Goal: Book appointment/travel/reservation

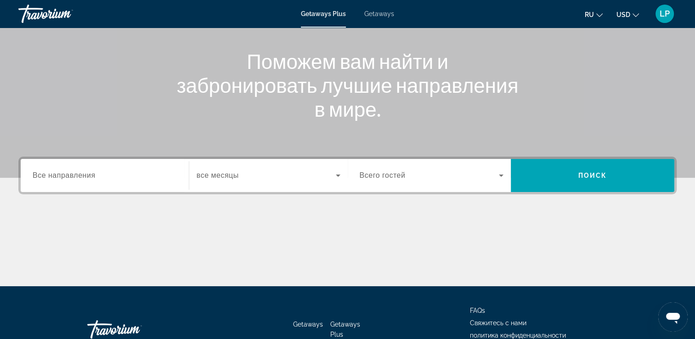
scroll to position [116, 0]
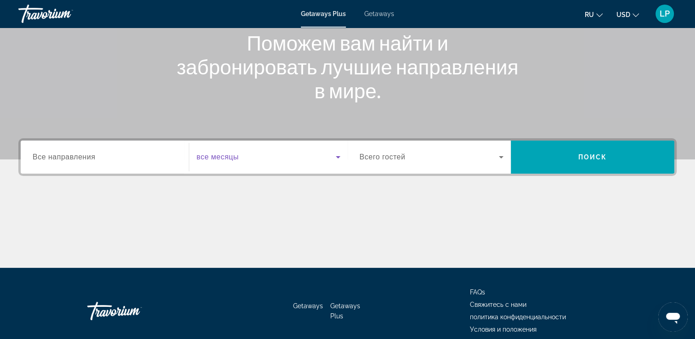
click at [338, 156] on icon "Search widget" at bounding box center [338, 157] width 5 height 2
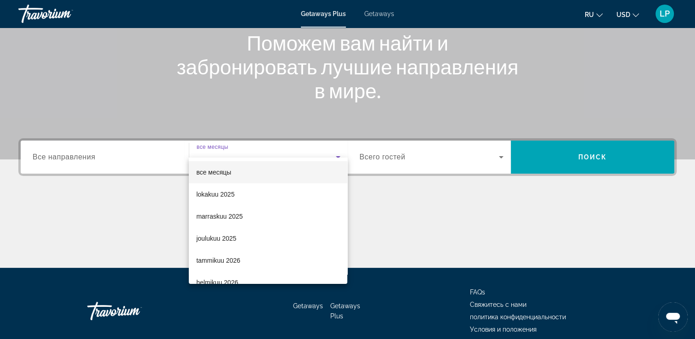
scroll to position [157, 0]
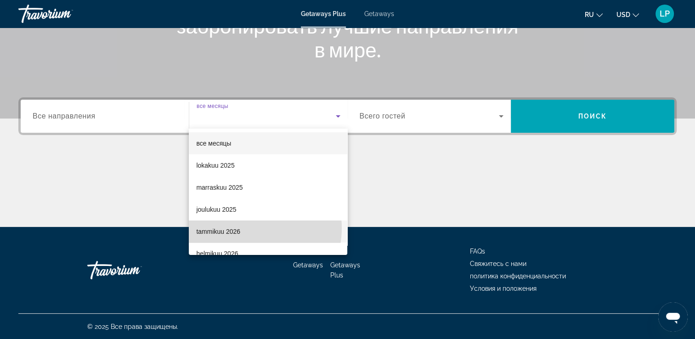
click at [246, 228] on mat-option "tammikuu 2026" at bounding box center [268, 231] width 158 height 22
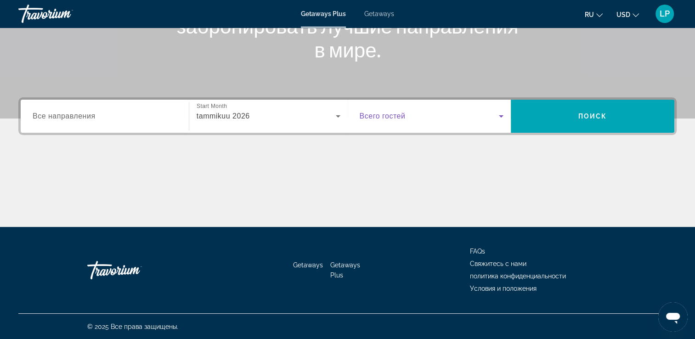
click at [498, 115] on icon "Search widget" at bounding box center [501, 116] width 11 height 11
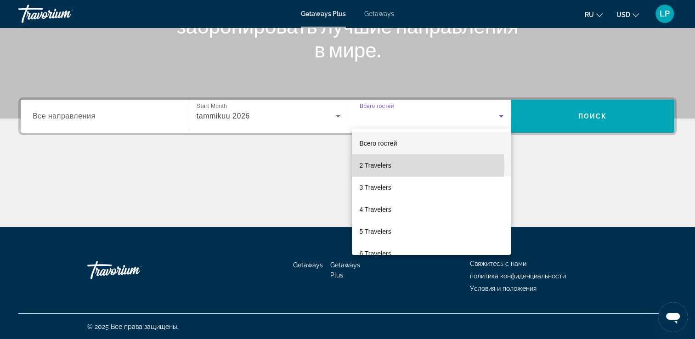
click at [395, 166] on mat-option "2 Travelers" at bounding box center [431, 165] width 159 height 22
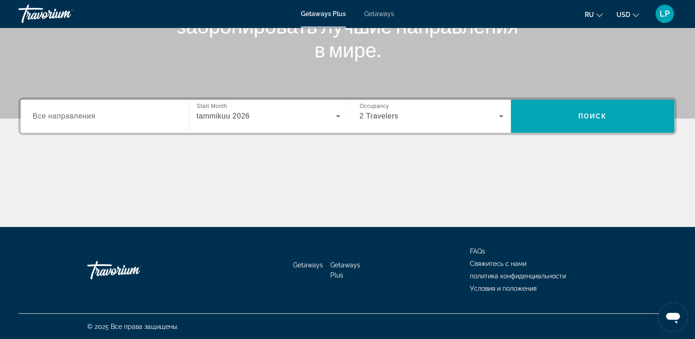
click at [90, 122] on div "Search widget" at bounding box center [105, 116] width 144 height 26
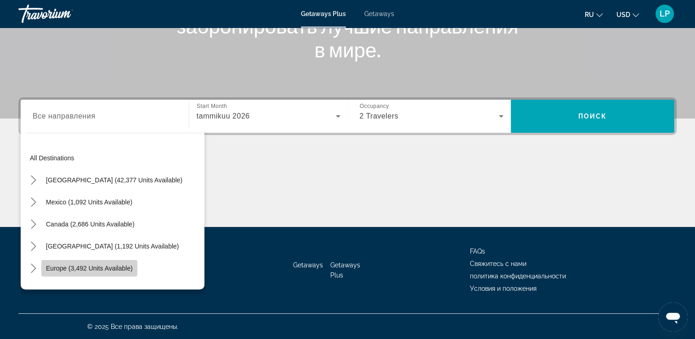
click at [104, 265] on span "Europe (3,492 units available)" at bounding box center [89, 268] width 87 height 7
type input "**********"
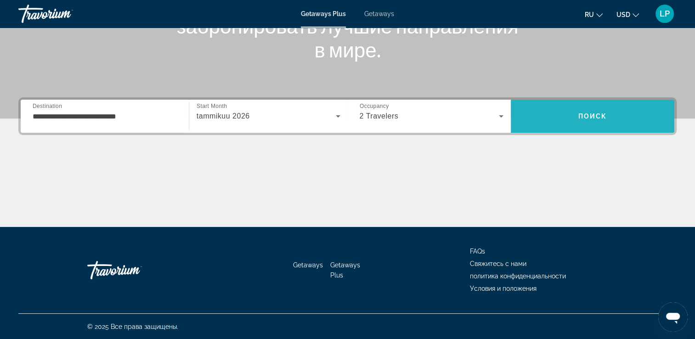
click at [577, 120] on span "Search" at bounding box center [593, 116] width 164 height 22
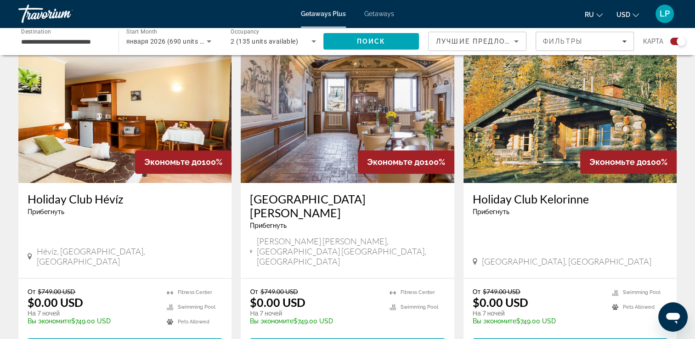
scroll to position [1401, 0]
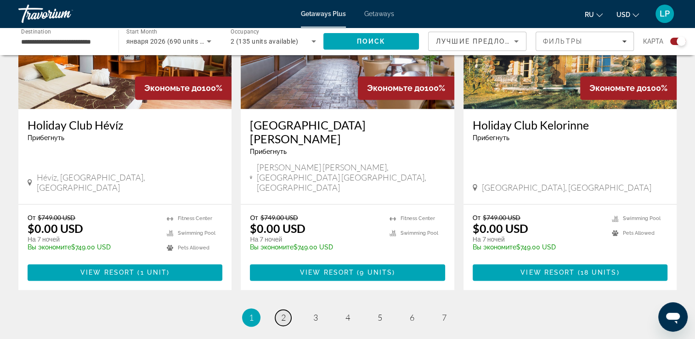
click at [281, 312] on span "2" at bounding box center [283, 317] width 5 height 10
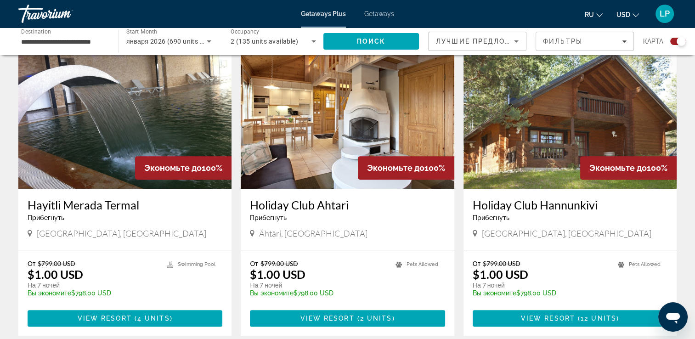
scroll to position [349, 0]
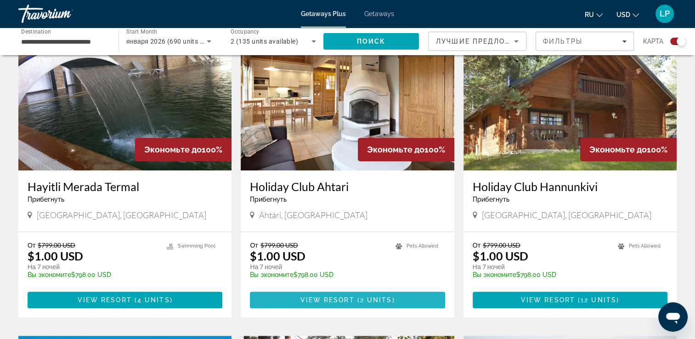
click at [365, 304] on span "Main content" at bounding box center [347, 300] width 195 height 22
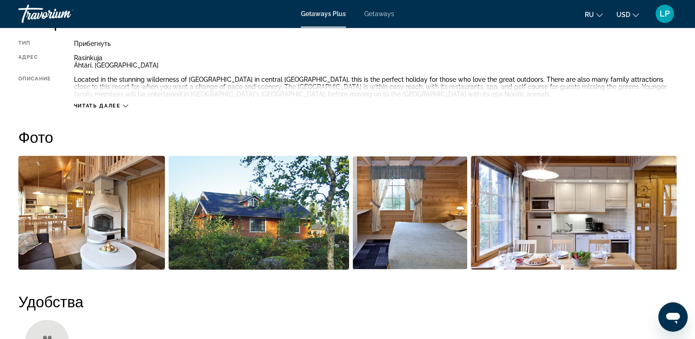
scroll to position [373, 0]
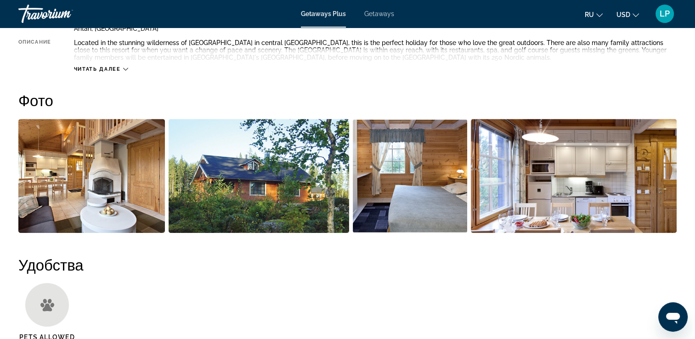
click at [77, 170] on img "Open full-screen image slider" at bounding box center [91, 176] width 147 height 114
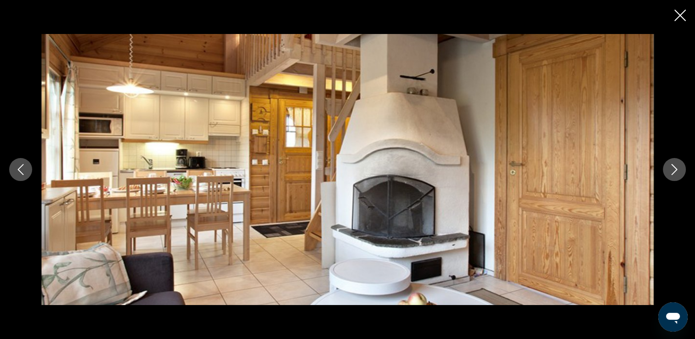
click at [670, 171] on icon "Next image" at bounding box center [674, 169] width 11 height 11
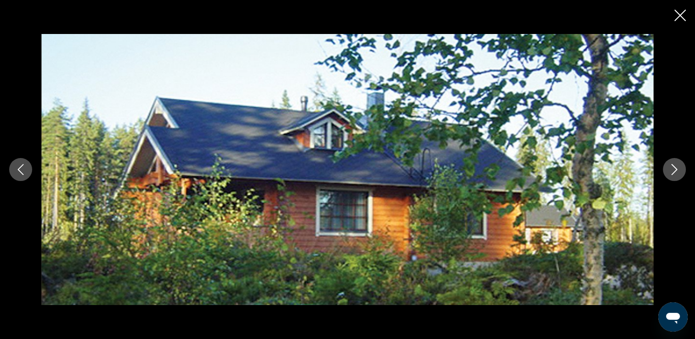
click at [670, 171] on icon "Next image" at bounding box center [674, 169] width 11 height 11
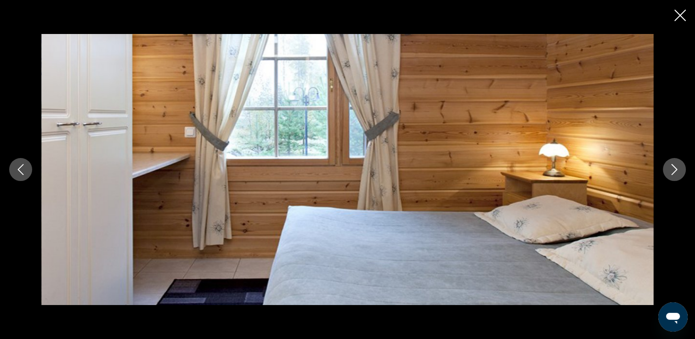
click at [670, 171] on icon "Next image" at bounding box center [674, 169] width 11 height 11
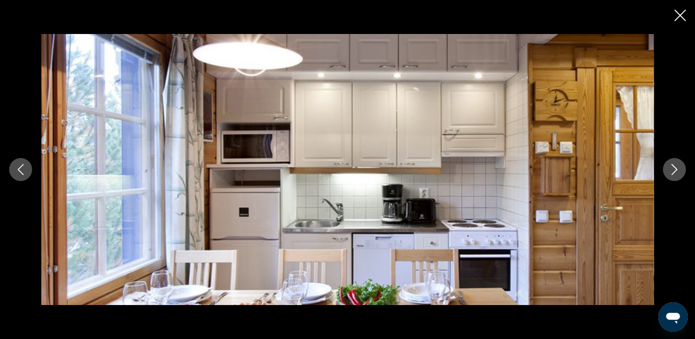
click at [670, 171] on icon "Next image" at bounding box center [674, 169] width 11 height 11
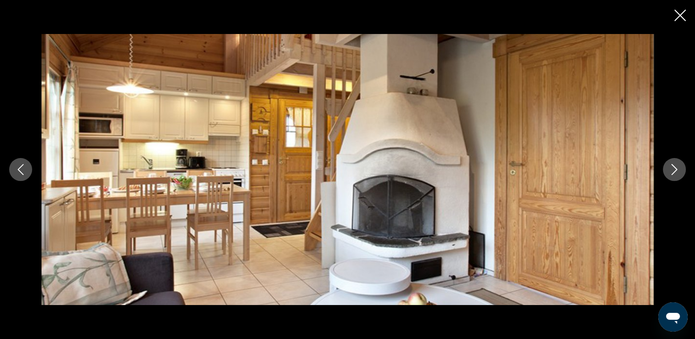
click at [670, 171] on icon "Next image" at bounding box center [674, 169] width 11 height 11
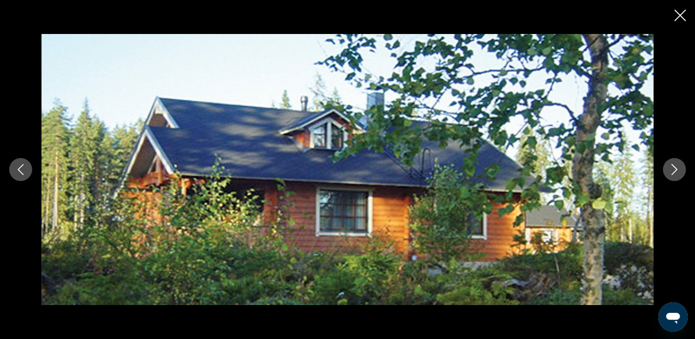
click at [670, 171] on icon "Next image" at bounding box center [674, 169] width 11 height 11
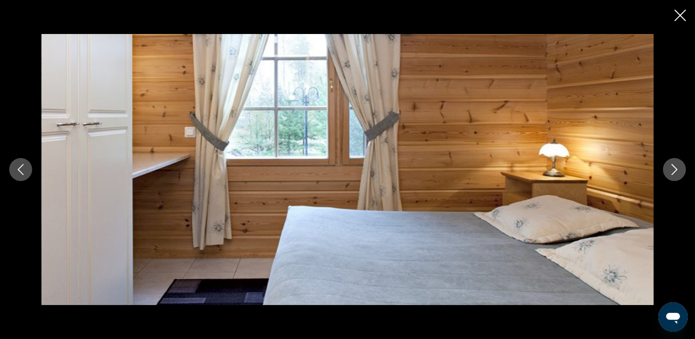
click at [670, 171] on icon "Next image" at bounding box center [674, 169] width 11 height 11
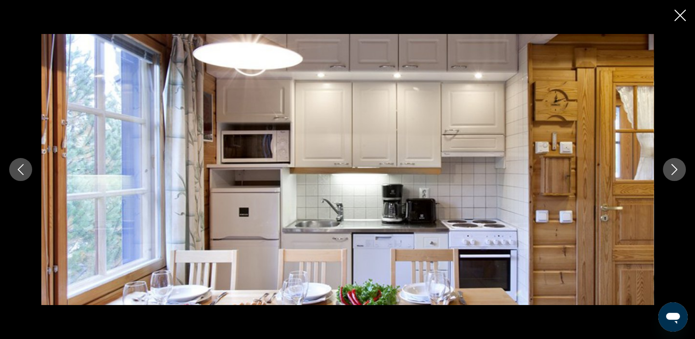
click at [674, 18] on icon "Close slideshow" at bounding box center [679, 15] width 11 height 11
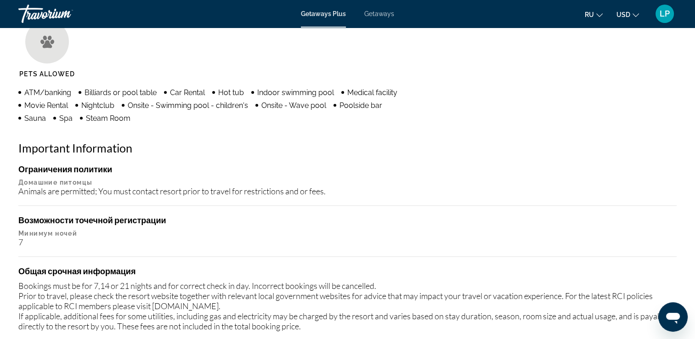
scroll to position [655, 0]
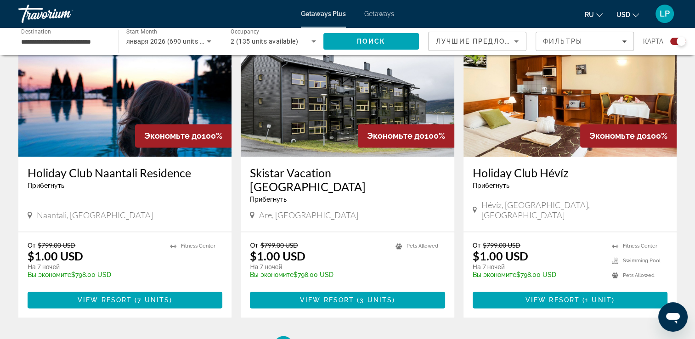
scroll to position [1322, 0]
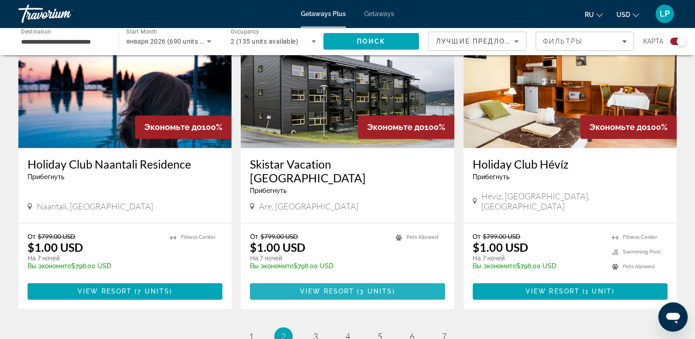
click at [373, 288] on span "3 units" at bounding box center [376, 291] width 33 height 7
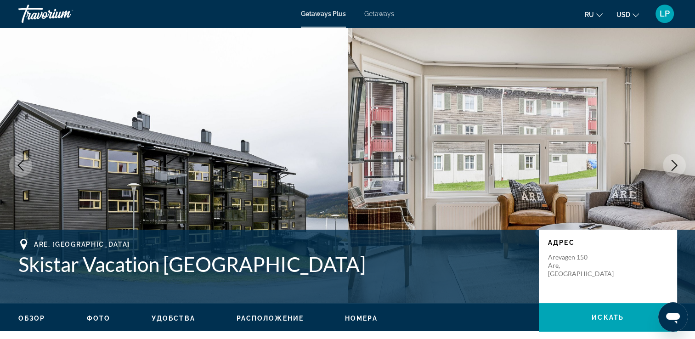
click at [674, 158] on button "Next image" at bounding box center [674, 165] width 23 height 23
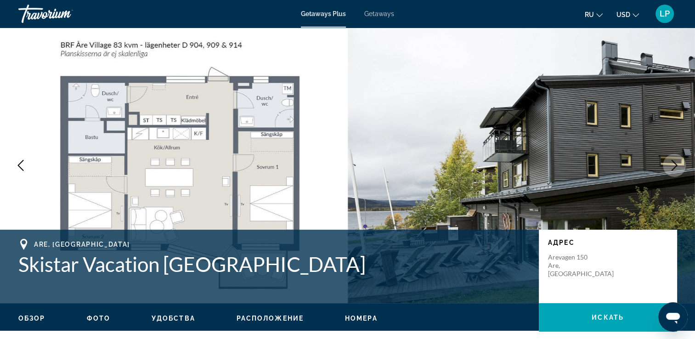
click at [674, 158] on button "Next image" at bounding box center [674, 165] width 23 height 23
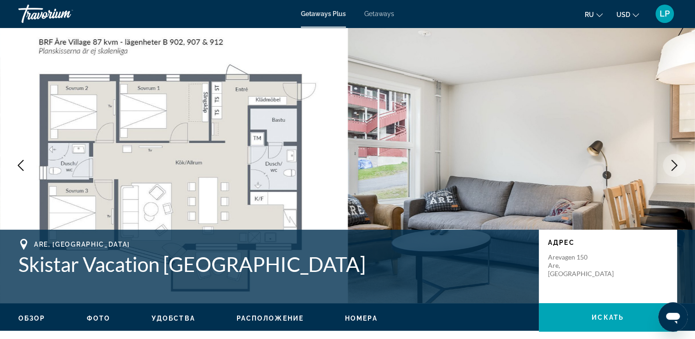
click at [674, 158] on button "Next image" at bounding box center [674, 165] width 23 height 23
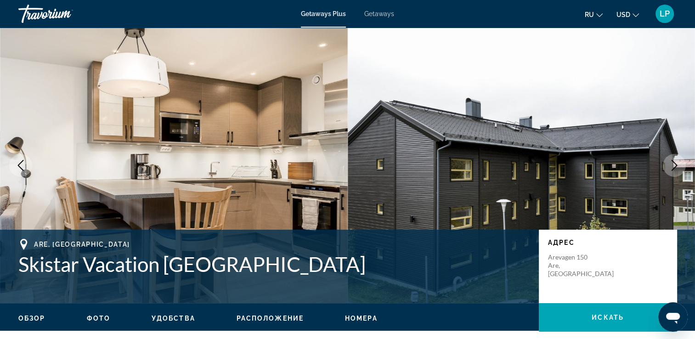
click at [674, 158] on button "Next image" at bounding box center [674, 165] width 23 height 23
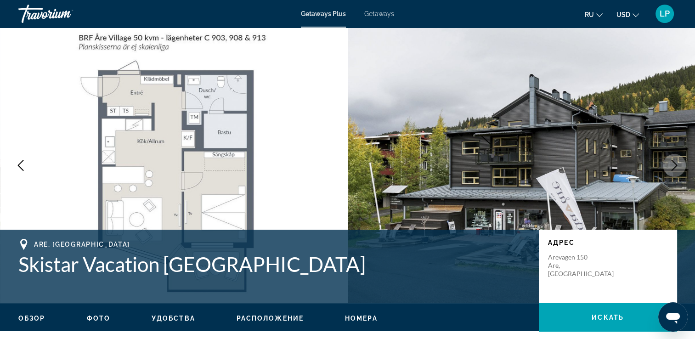
click at [674, 158] on button "Next image" at bounding box center [674, 165] width 23 height 23
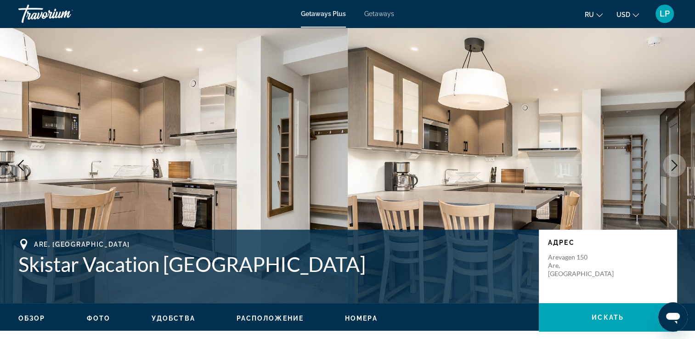
click at [674, 158] on button "Next image" at bounding box center [674, 165] width 23 height 23
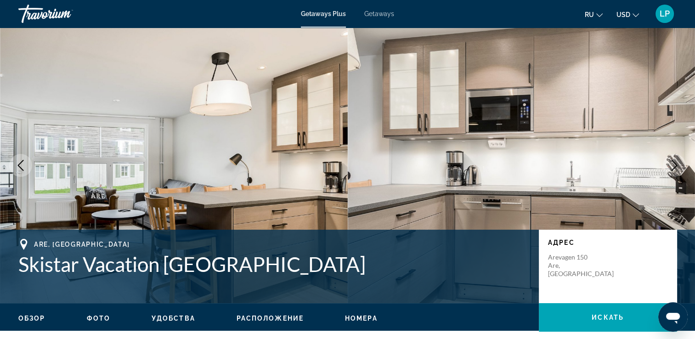
click at [674, 158] on button "Next image" at bounding box center [674, 165] width 23 height 23
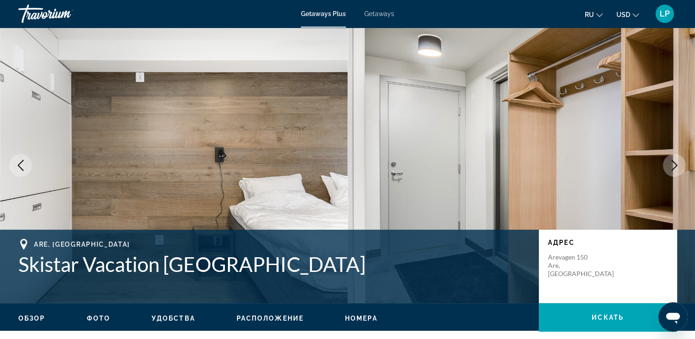
click at [674, 158] on button "Next image" at bounding box center [674, 165] width 23 height 23
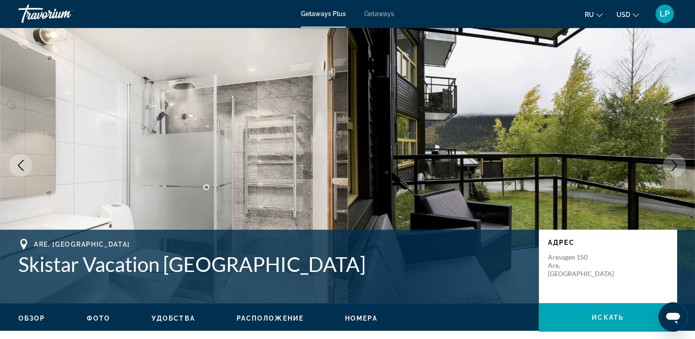
click at [674, 158] on button "Next image" at bounding box center [674, 165] width 23 height 23
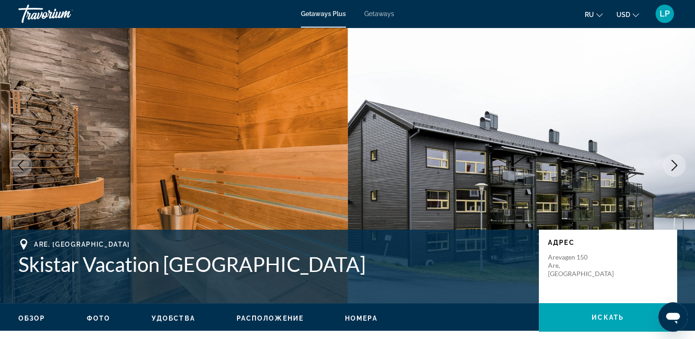
click at [674, 158] on button "Next image" at bounding box center [674, 165] width 23 height 23
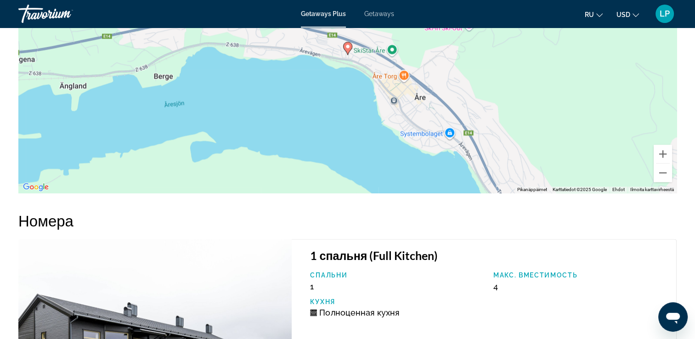
scroll to position [1359, 0]
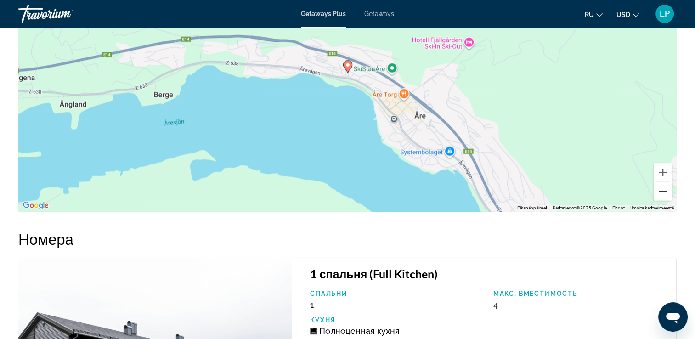
click at [662, 192] on button "Pienennä" at bounding box center [663, 191] width 18 height 18
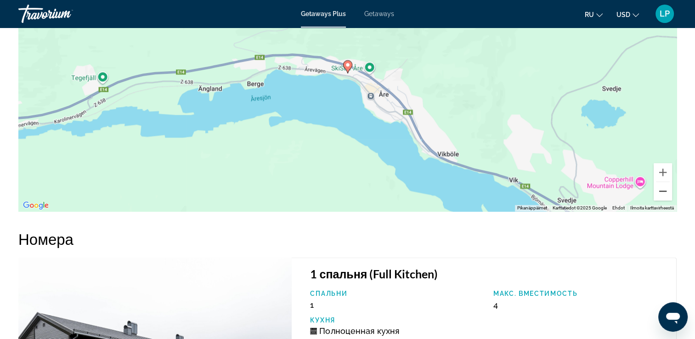
click at [662, 192] on button "Pienennä" at bounding box center [663, 191] width 18 height 18
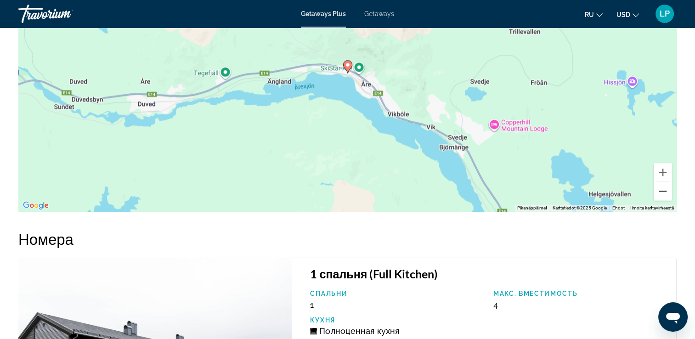
click at [662, 192] on button "Pienennä" at bounding box center [663, 191] width 18 height 18
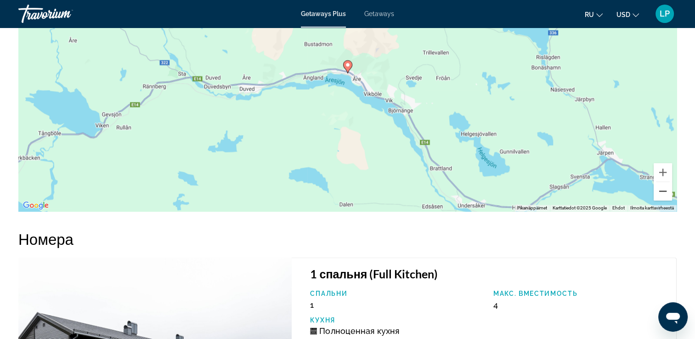
click at [662, 192] on button "Pienennä" at bounding box center [663, 191] width 18 height 18
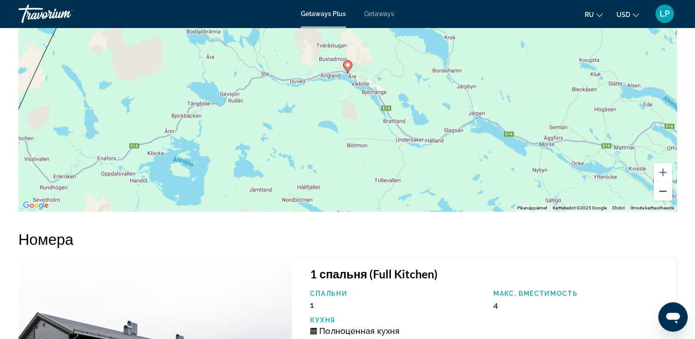
click at [662, 192] on button "Pienennä" at bounding box center [663, 191] width 18 height 18
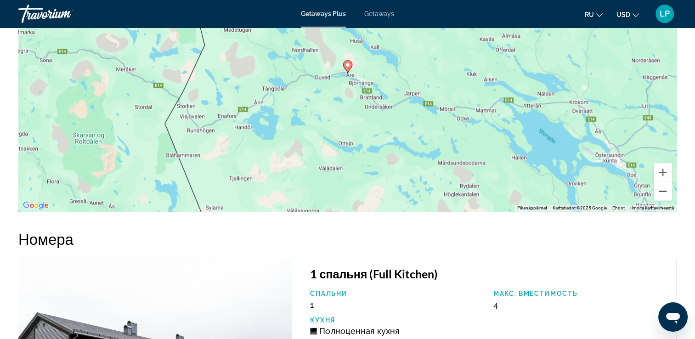
click at [662, 192] on button "Pienennä" at bounding box center [663, 191] width 18 height 18
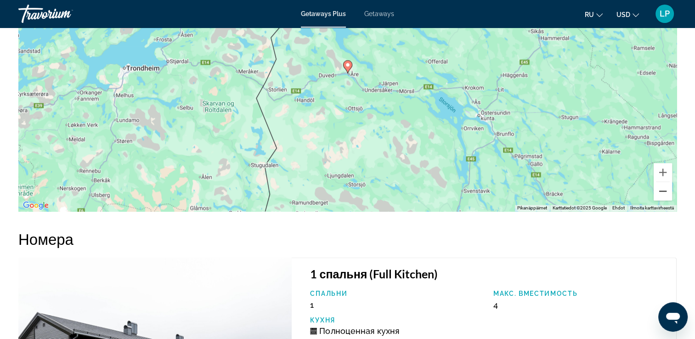
click at [662, 192] on button "Pienennä" at bounding box center [663, 191] width 18 height 18
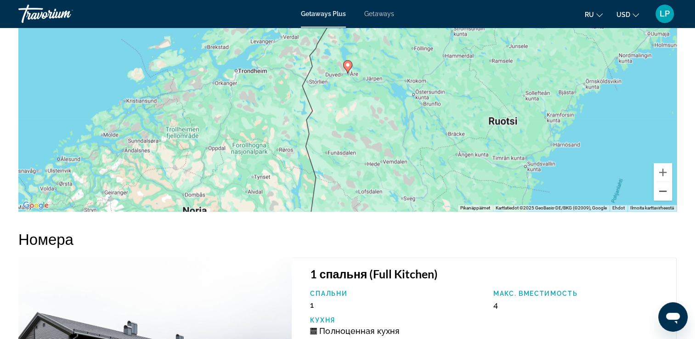
click at [662, 192] on button "Pienennä" at bounding box center [663, 191] width 18 height 18
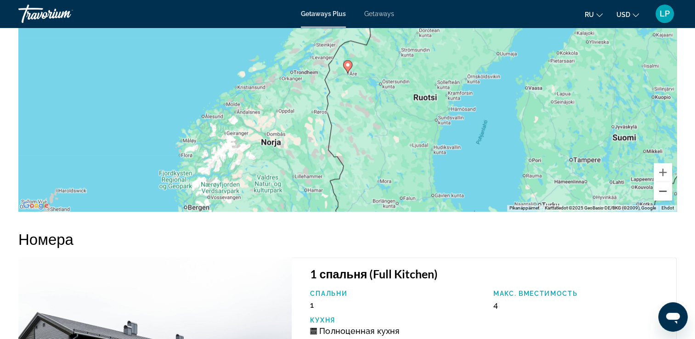
click at [662, 192] on button "Pienennä" at bounding box center [663, 191] width 18 height 18
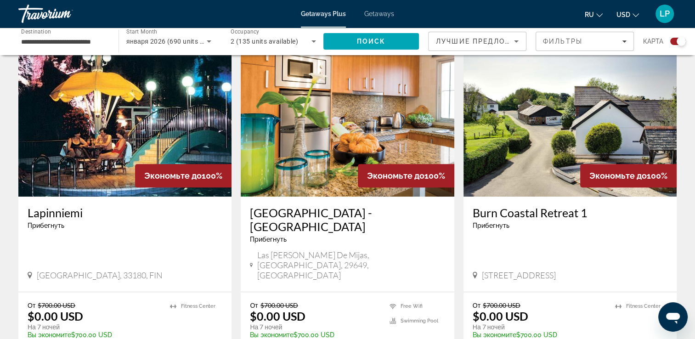
scroll to position [331, 0]
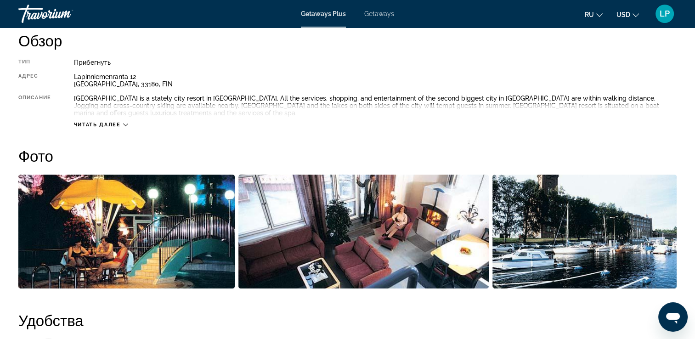
scroll to position [336, 0]
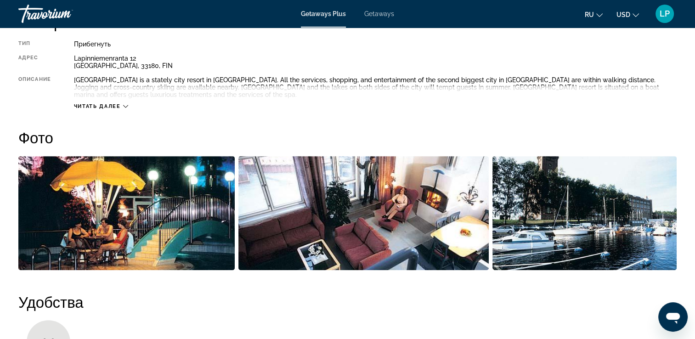
click at [148, 221] on img "Open full-screen image slider" at bounding box center [126, 213] width 216 height 114
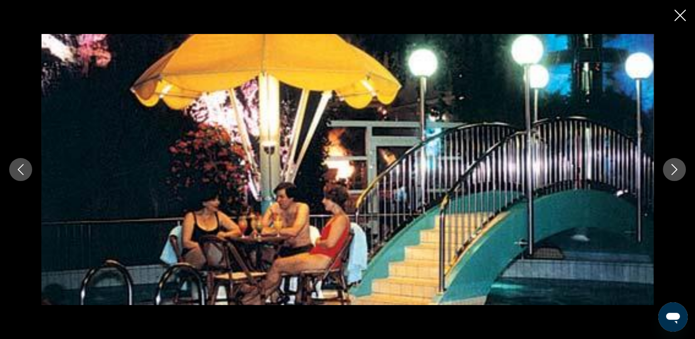
click at [674, 173] on icon "Next image" at bounding box center [674, 169] width 11 height 11
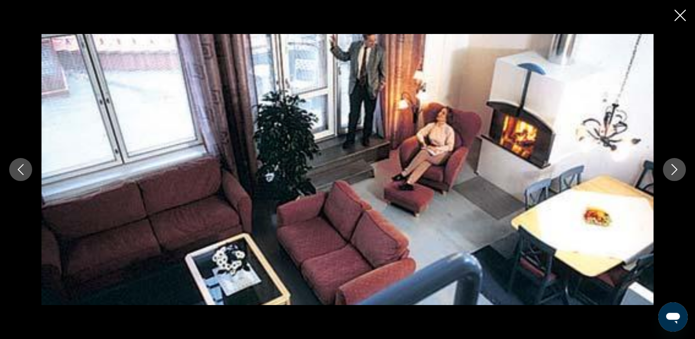
click at [674, 173] on icon "Next image" at bounding box center [674, 169] width 11 height 11
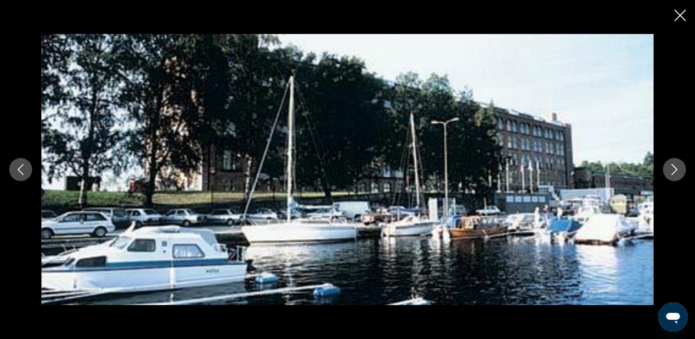
click at [674, 173] on icon "Next image" at bounding box center [674, 169] width 11 height 11
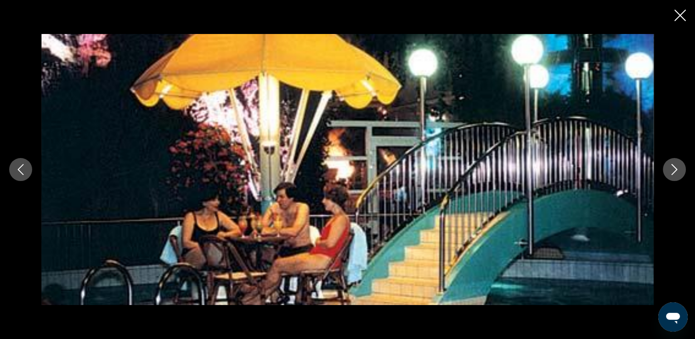
click at [678, 19] on icon "Close slideshow" at bounding box center [679, 15] width 11 height 11
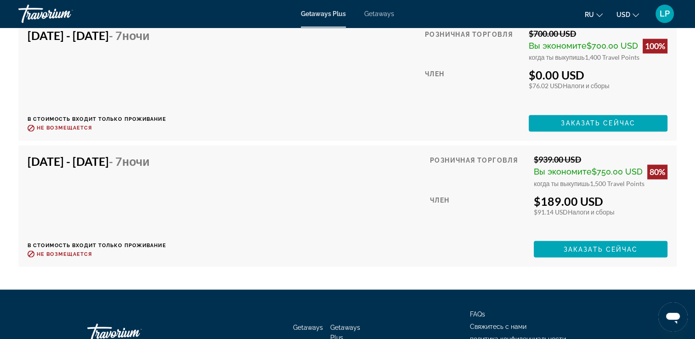
scroll to position [1613, 0]
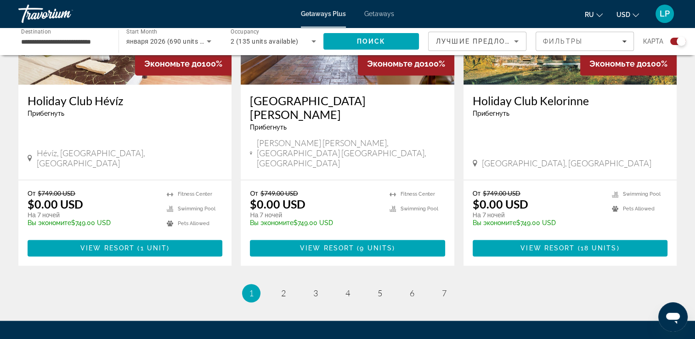
scroll to position [1431, 0]
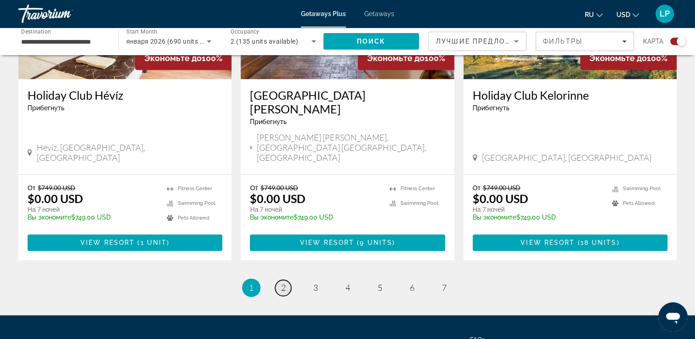
click at [289, 280] on link "page 2" at bounding box center [283, 288] width 16 height 16
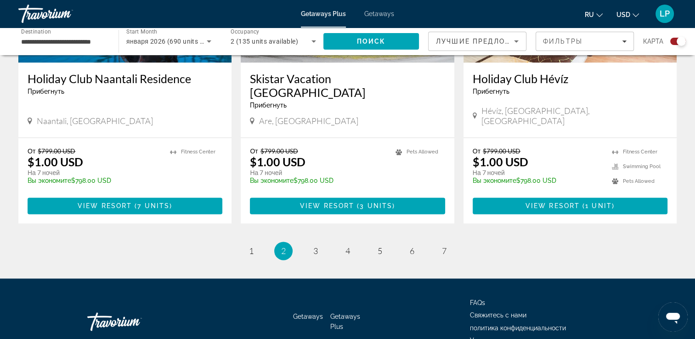
scroll to position [1420, 0]
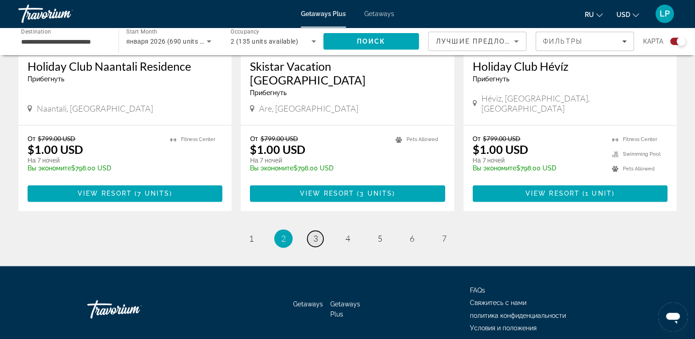
click at [316, 233] on span "3" at bounding box center [315, 238] width 5 height 10
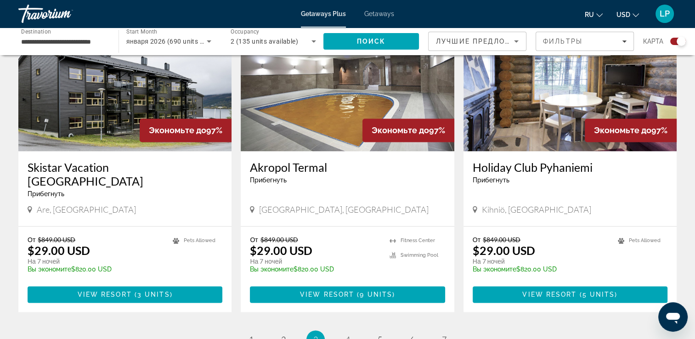
scroll to position [1322, 0]
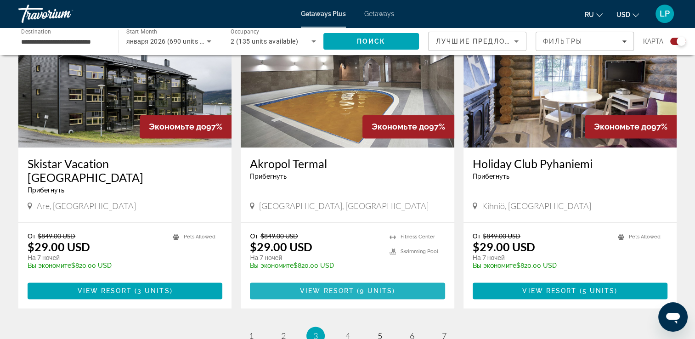
click at [364, 287] on span "9 units" at bounding box center [376, 290] width 33 height 7
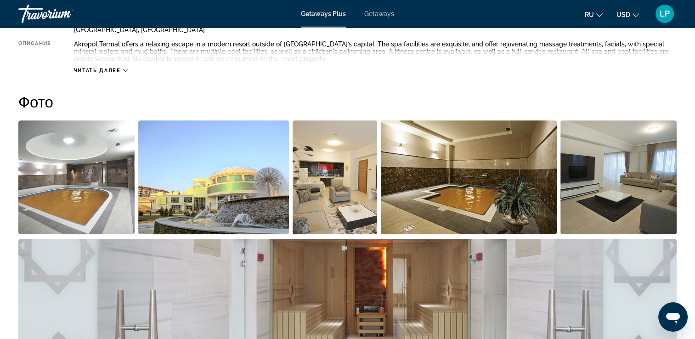
scroll to position [404, 0]
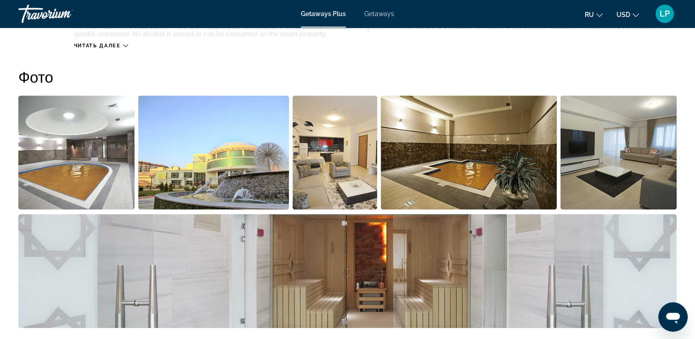
click at [85, 169] on img "Open full-screen image slider" at bounding box center [76, 153] width 116 height 114
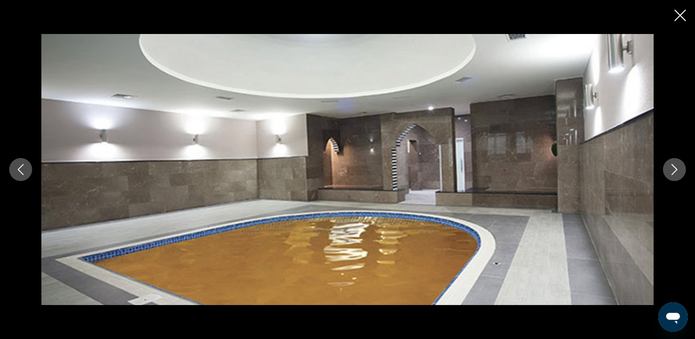
click at [672, 168] on icon "Next image" at bounding box center [674, 169] width 11 height 11
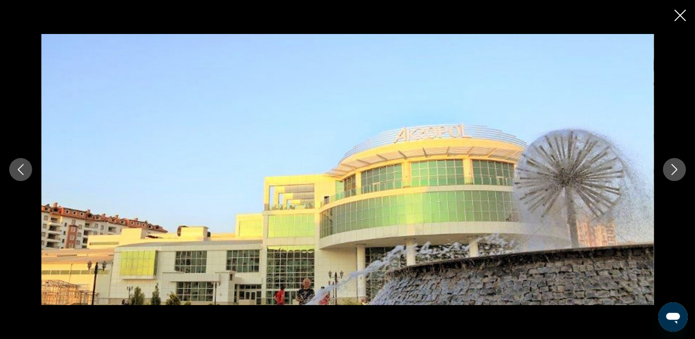
click at [672, 168] on icon "Next image" at bounding box center [674, 169] width 11 height 11
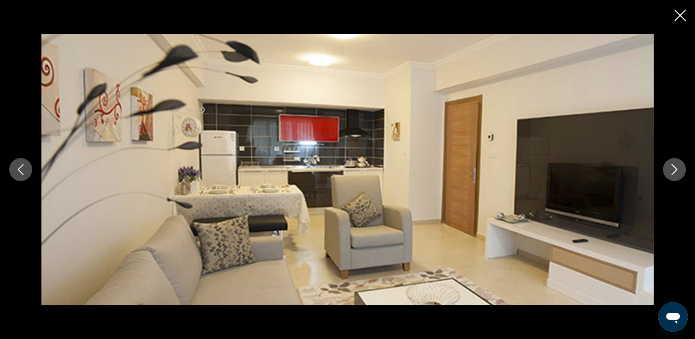
click at [672, 168] on icon "Next image" at bounding box center [674, 169] width 11 height 11
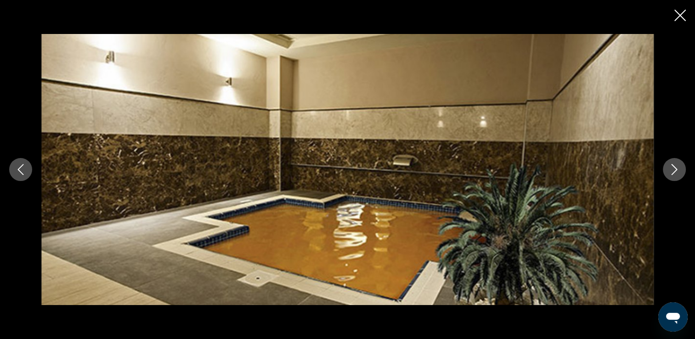
click at [672, 168] on icon "Next image" at bounding box center [674, 169] width 11 height 11
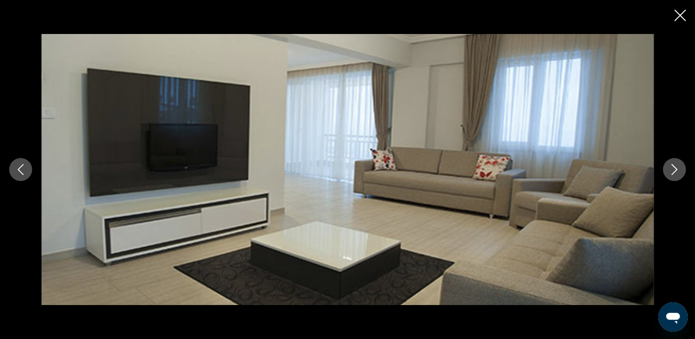
click at [672, 168] on icon "Next image" at bounding box center [674, 169] width 11 height 11
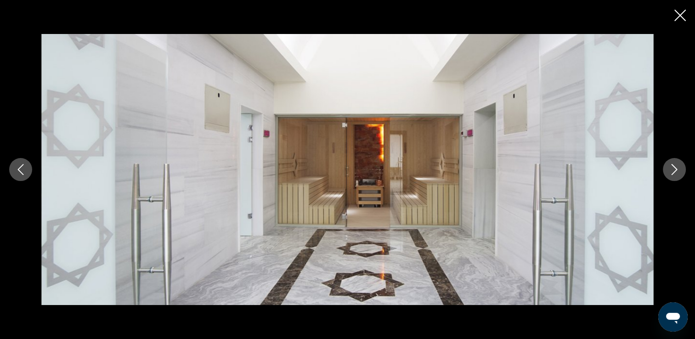
click at [672, 168] on icon "Next image" at bounding box center [674, 169] width 11 height 11
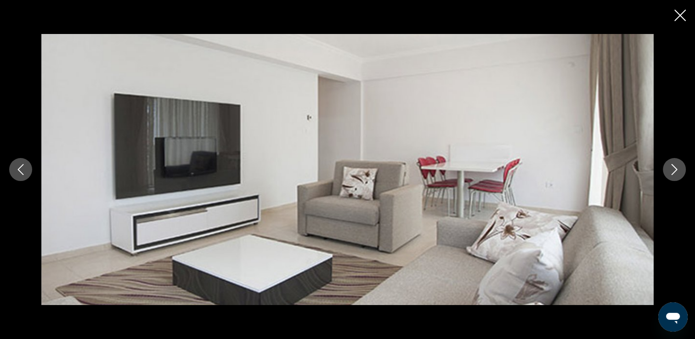
click at [672, 168] on icon "Next image" at bounding box center [674, 169] width 11 height 11
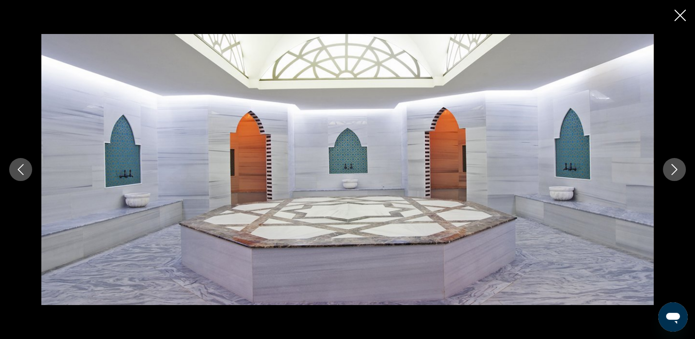
click at [672, 168] on icon "Next image" at bounding box center [674, 169] width 11 height 11
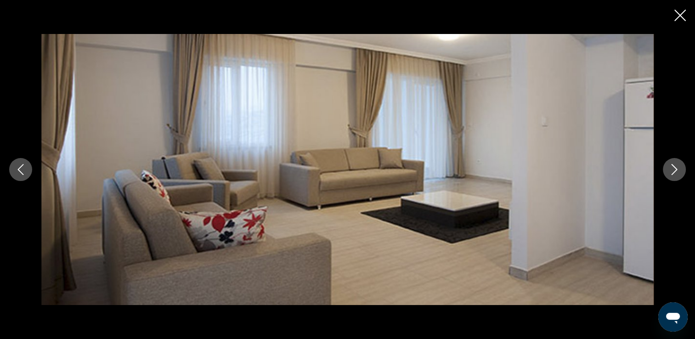
click at [672, 168] on icon "Next image" at bounding box center [674, 169] width 11 height 11
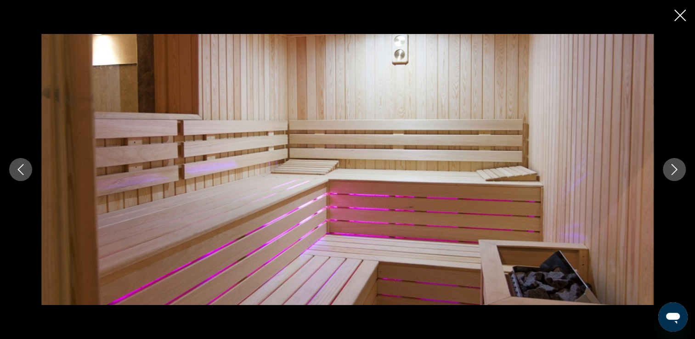
click at [672, 168] on icon "Next image" at bounding box center [674, 169] width 11 height 11
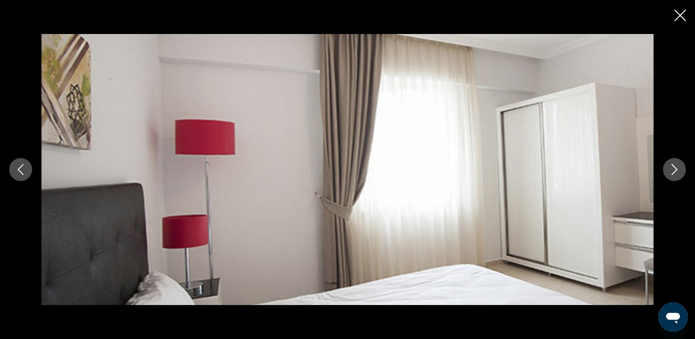
click at [672, 168] on icon "Next image" at bounding box center [674, 169] width 11 height 11
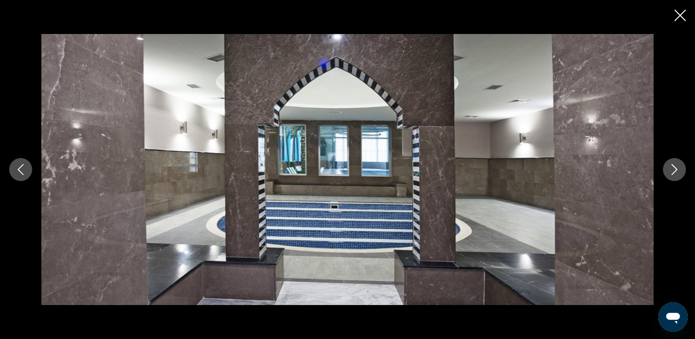
click at [672, 168] on icon "Next image" at bounding box center [674, 169] width 11 height 11
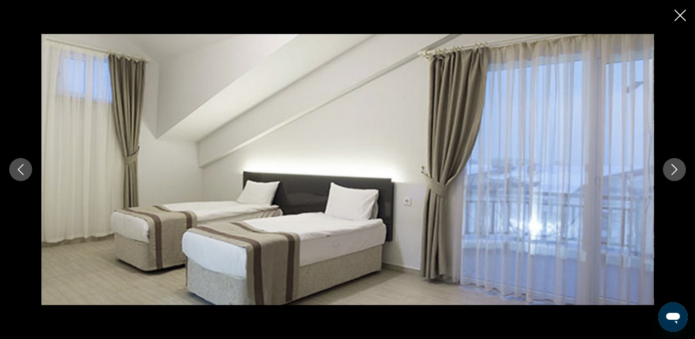
click at [672, 168] on icon "Next image" at bounding box center [674, 169] width 11 height 11
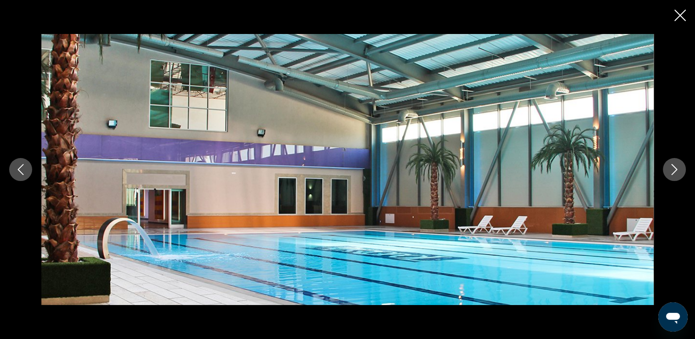
click at [672, 168] on icon "Next image" at bounding box center [674, 169] width 11 height 11
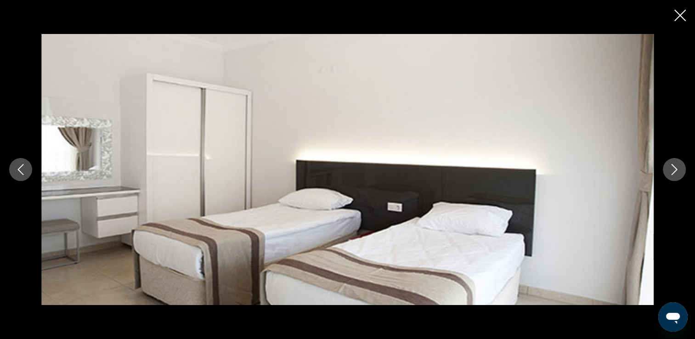
click at [672, 168] on icon "Next image" at bounding box center [674, 169] width 11 height 11
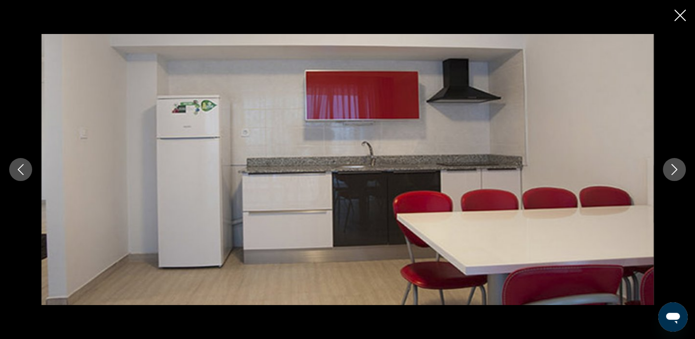
click at [672, 168] on icon "Next image" at bounding box center [674, 169] width 11 height 11
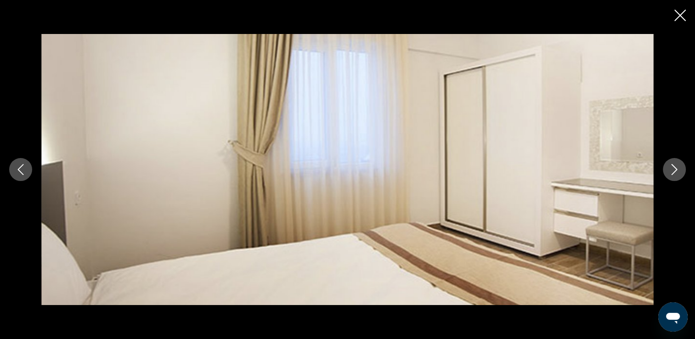
click at [672, 168] on icon "Next image" at bounding box center [674, 169] width 11 height 11
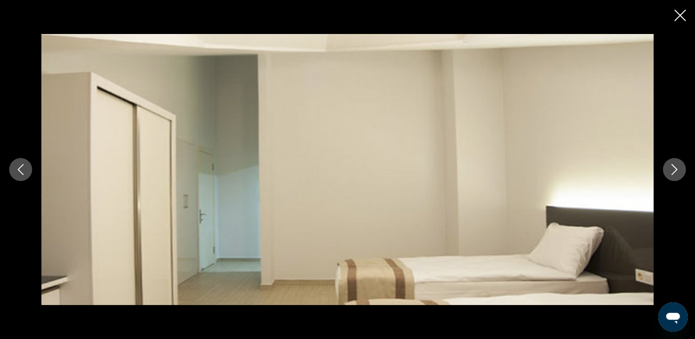
click at [672, 168] on icon "Next image" at bounding box center [674, 169] width 11 height 11
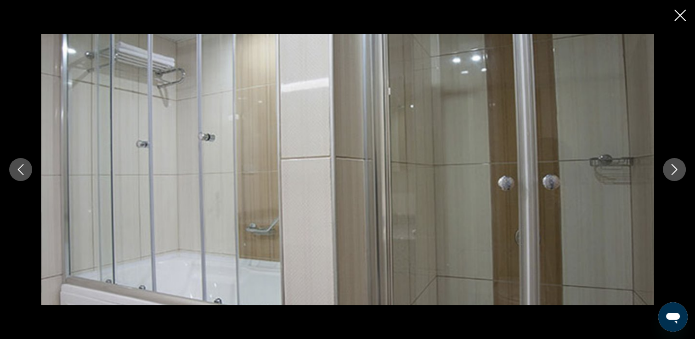
click at [672, 168] on icon "Next image" at bounding box center [674, 169] width 11 height 11
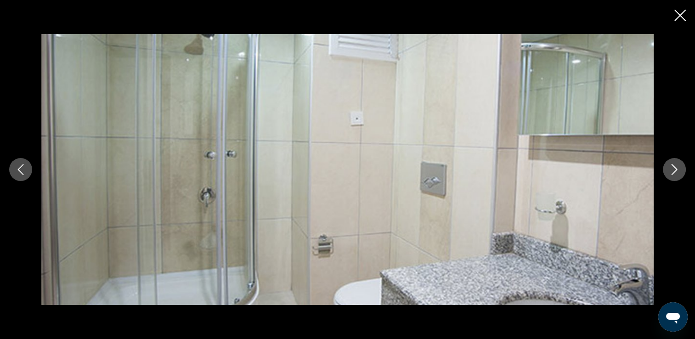
click at [672, 168] on icon "Next image" at bounding box center [674, 169] width 11 height 11
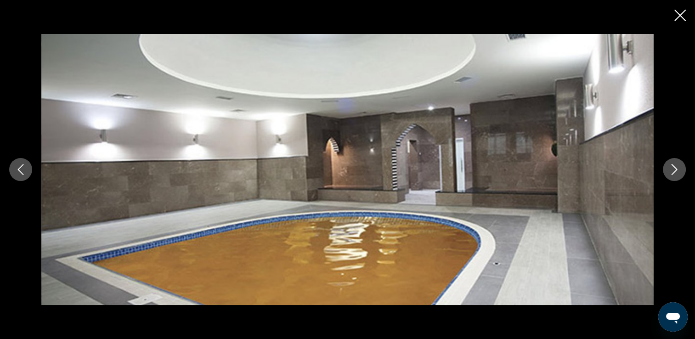
click at [680, 17] on icon "Close slideshow" at bounding box center [679, 15] width 11 height 11
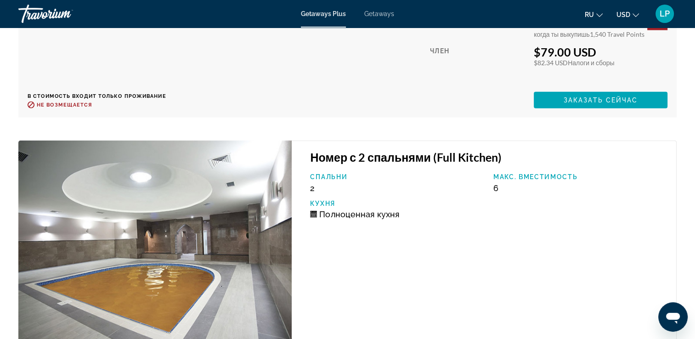
scroll to position [2167, 0]
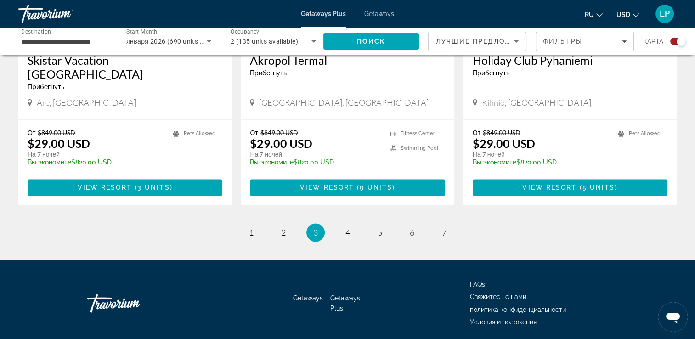
scroll to position [1444, 0]
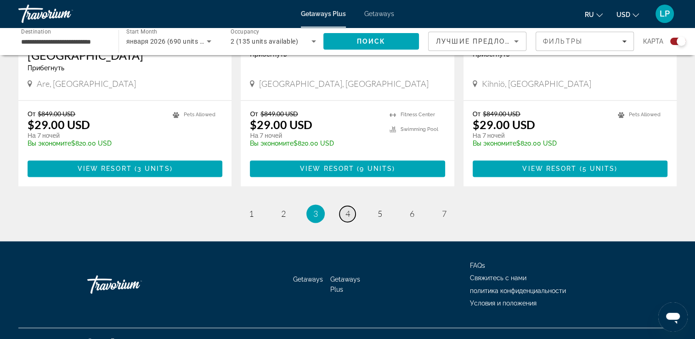
click at [344, 206] on link "page 4" at bounding box center [347, 214] width 16 height 16
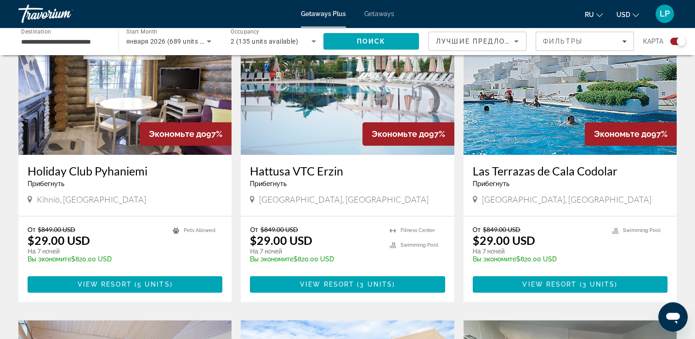
scroll to position [679, 0]
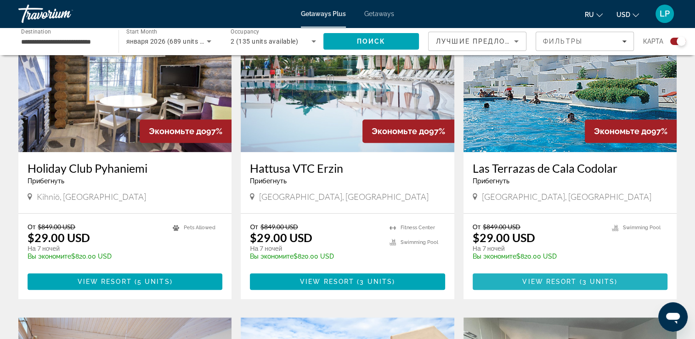
click at [566, 279] on span "View Resort" at bounding box center [549, 281] width 54 height 7
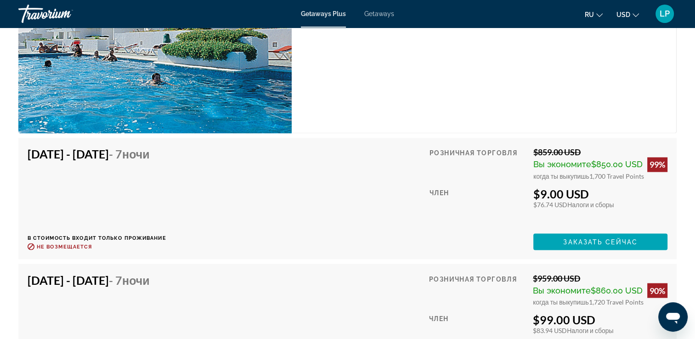
scroll to position [1579, 0]
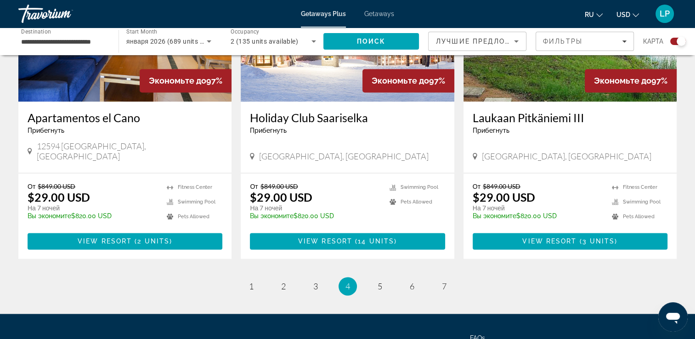
scroll to position [1431, 0]
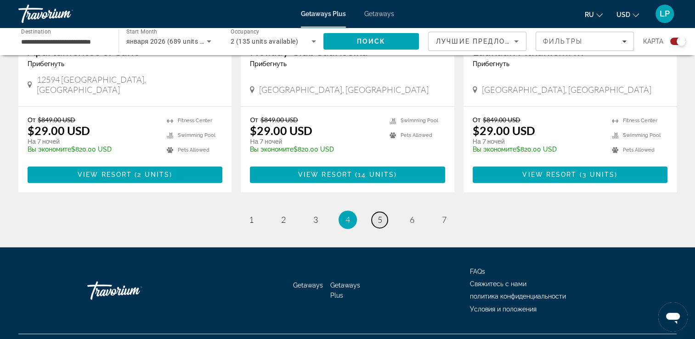
click at [376, 212] on link "page 5" at bounding box center [380, 220] width 16 height 16
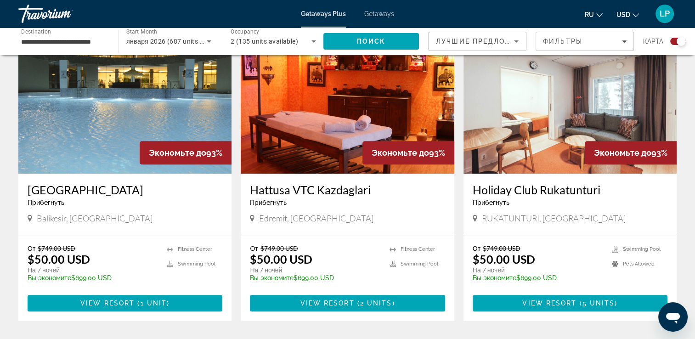
scroll to position [985, 0]
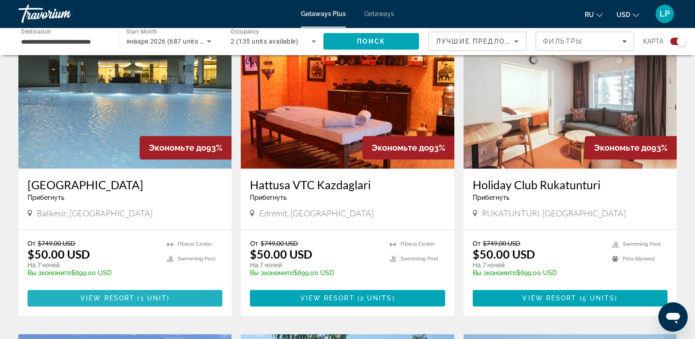
click at [144, 292] on span "Main content" at bounding box center [125, 298] width 195 height 22
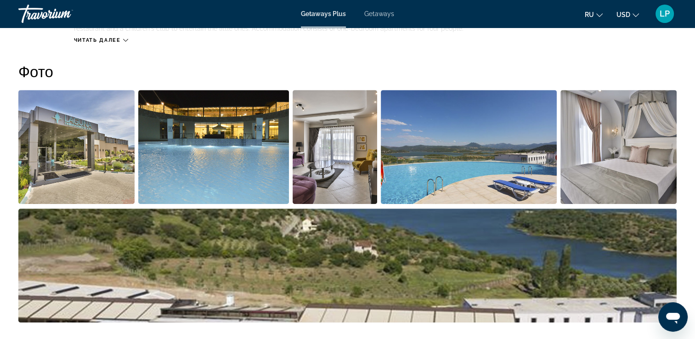
scroll to position [416, 0]
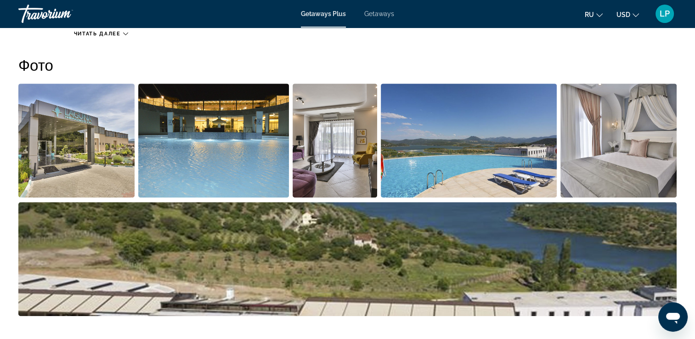
click at [79, 142] on img "Open full-screen image slider" at bounding box center [76, 141] width 116 height 114
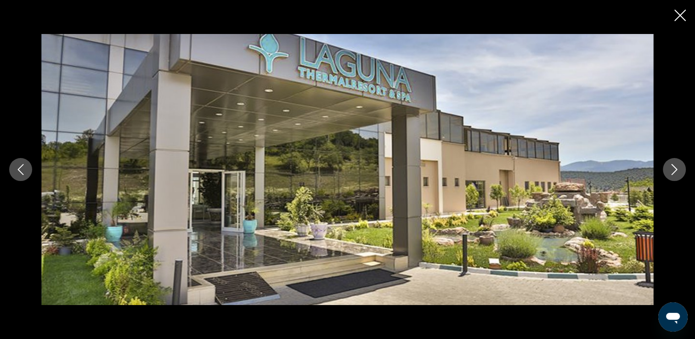
click at [673, 171] on icon "Next image" at bounding box center [674, 169] width 11 height 11
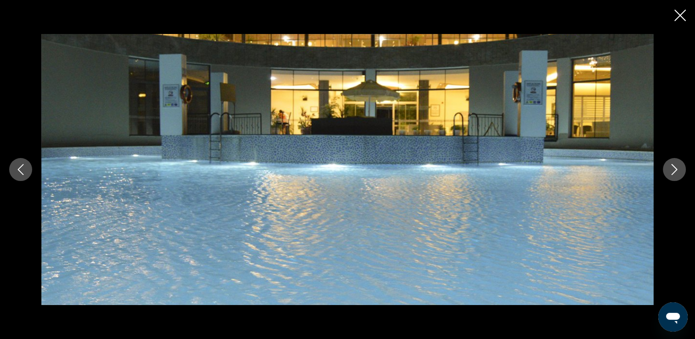
click at [673, 171] on icon "Next image" at bounding box center [674, 169] width 11 height 11
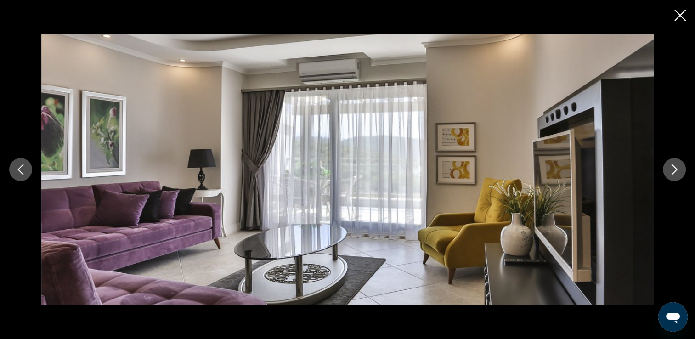
click at [673, 171] on icon "Next image" at bounding box center [674, 169] width 11 height 11
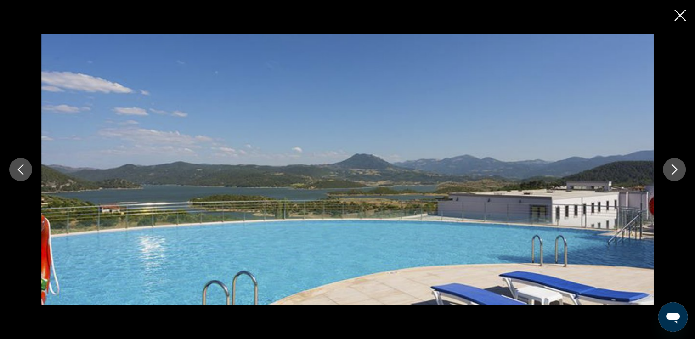
click at [673, 171] on icon "Next image" at bounding box center [674, 169] width 11 height 11
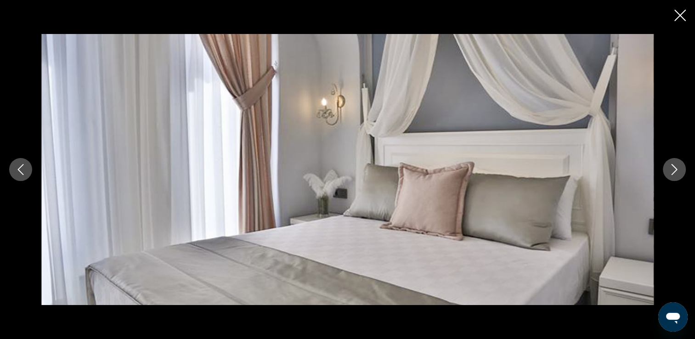
click at [673, 171] on icon "Next image" at bounding box center [674, 169] width 11 height 11
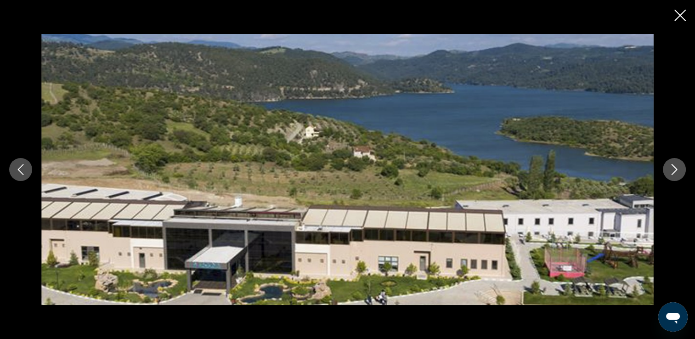
click at [673, 171] on icon "Next image" at bounding box center [674, 169] width 11 height 11
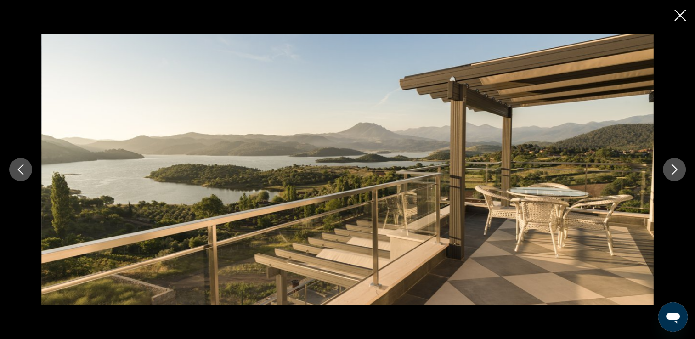
click at [673, 171] on icon "Next image" at bounding box center [674, 169] width 11 height 11
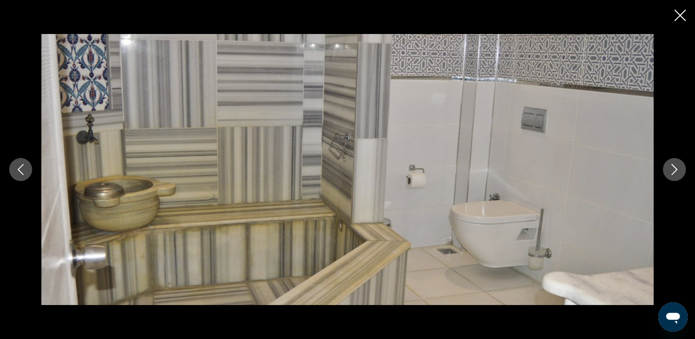
click at [673, 171] on icon "Next image" at bounding box center [674, 169] width 11 height 11
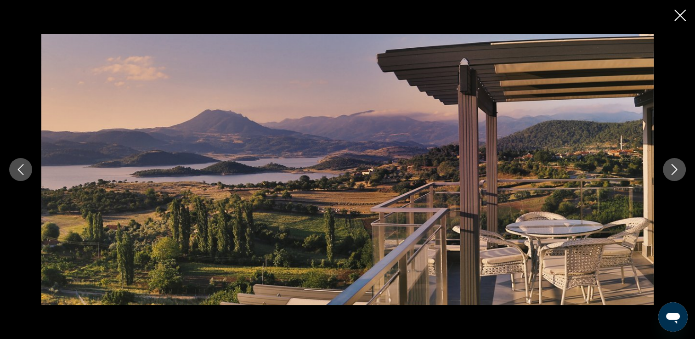
click at [673, 171] on icon "Next image" at bounding box center [674, 169] width 11 height 11
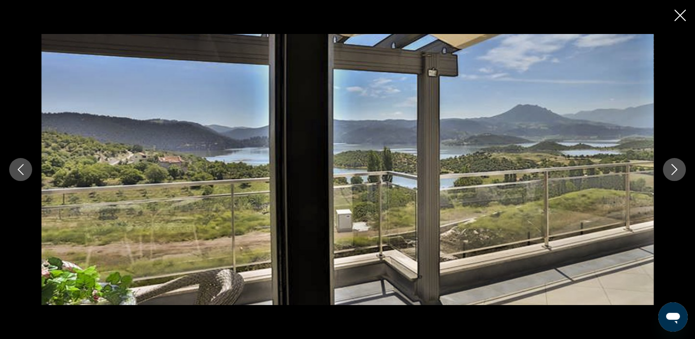
click at [673, 171] on icon "Next image" at bounding box center [674, 169] width 11 height 11
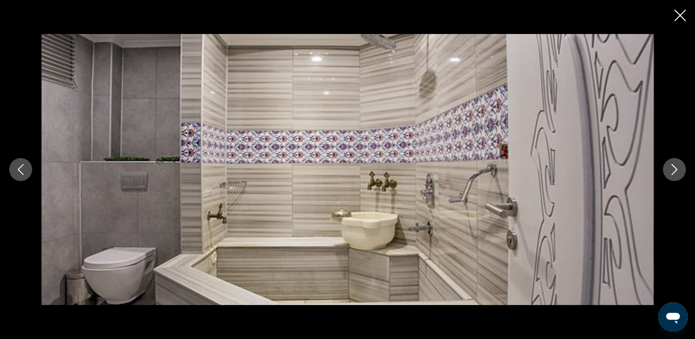
click at [673, 171] on icon "Next image" at bounding box center [674, 169] width 11 height 11
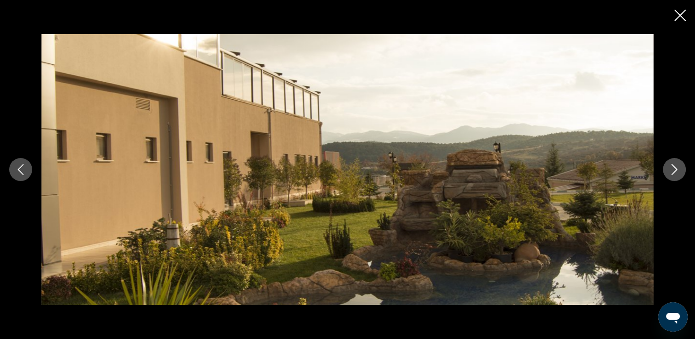
click at [673, 171] on icon "Next image" at bounding box center [674, 169] width 11 height 11
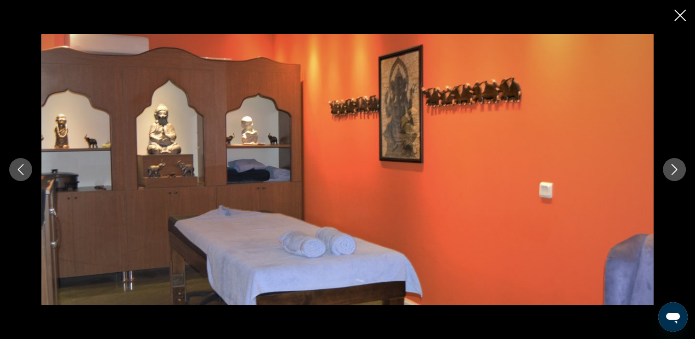
click at [673, 171] on icon "Next image" at bounding box center [674, 169] width 11 height 11
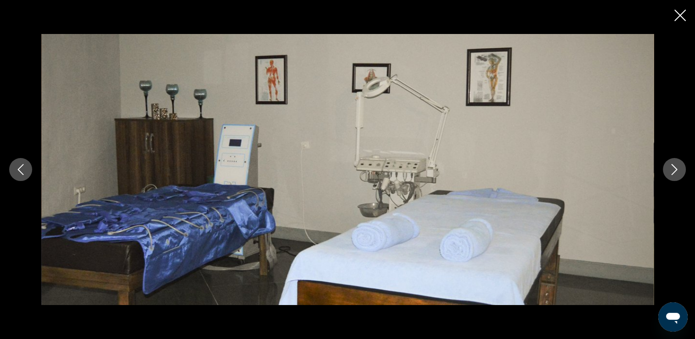
click at [673, 171] on icon "Next image" at bounding box center [674, 169] width 11 height 11
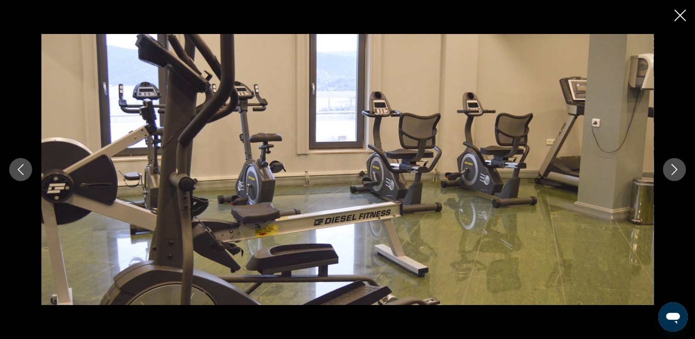
click at [673, 171] on icon "Next image" at bounding box center [674, 169] width 11 height 11
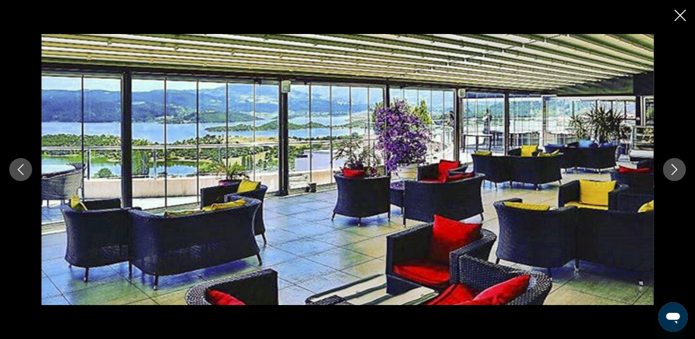
click at [673, 171] on icon "Next image" at bounding box center [674, 169] width 11 height 11
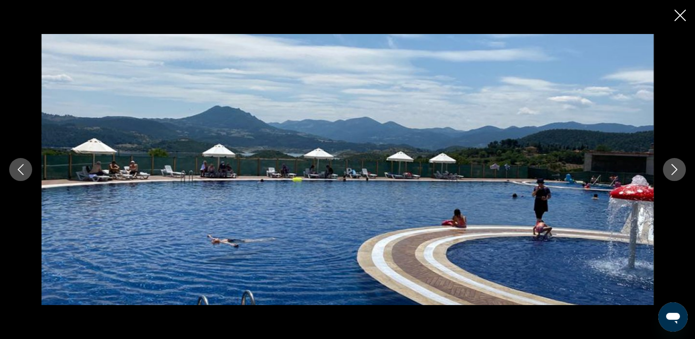
click at [673, 171] on icon "Next image" at bounding box center [674, 169] width 11 height 11
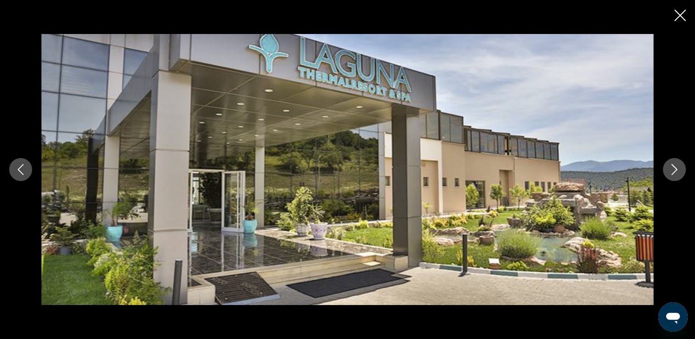
click at [678, 11] on icon "Close slideshow" at bounding box center [679, 15] width 11 height 11
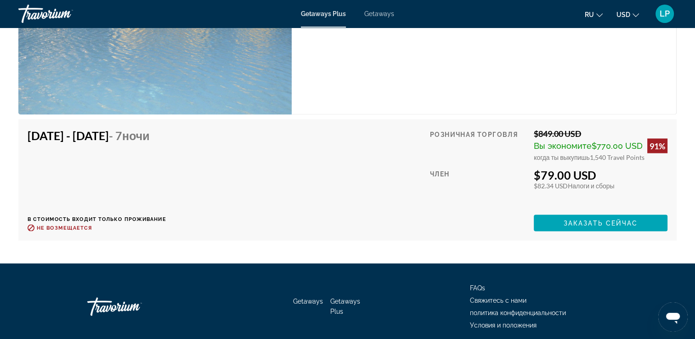
scroll to position [1742, 0]
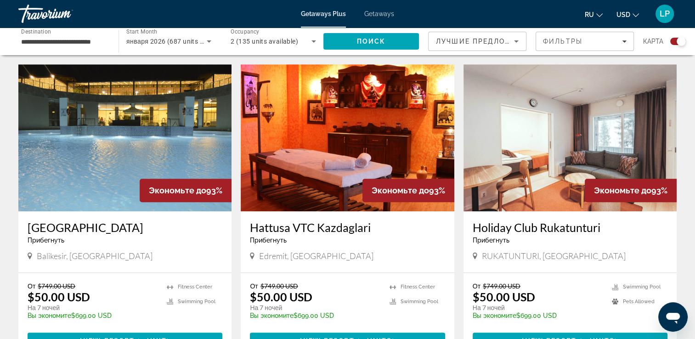
scroll to position [961, 0]
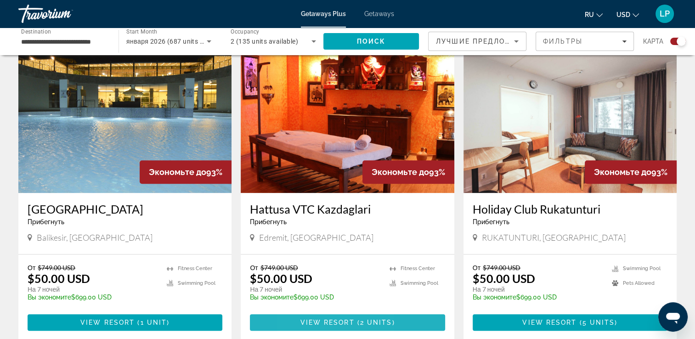
click at [303, 319] on span "View Resort" at bounding box center [327, 322] width 54 height 7
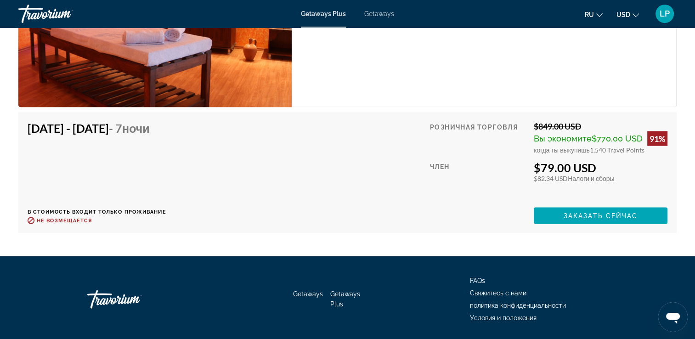
scroll to position [1765, 0]
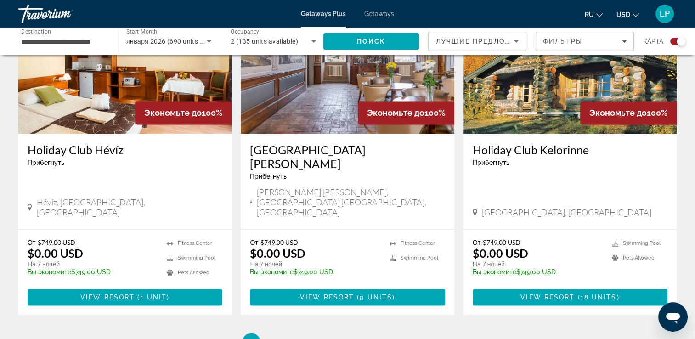
scroll to position [1431, 0]
